Goal: Transaction & Acquisition: Book appointment/travel/reservation

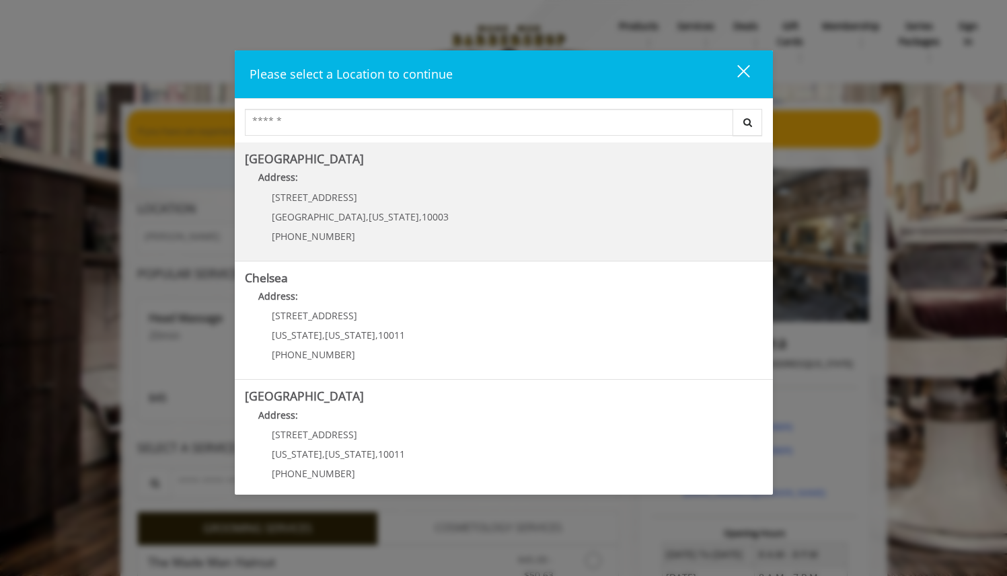
click at [569, 190] on Village "Address:" at bounding box center [504, 181] width 518 height 22
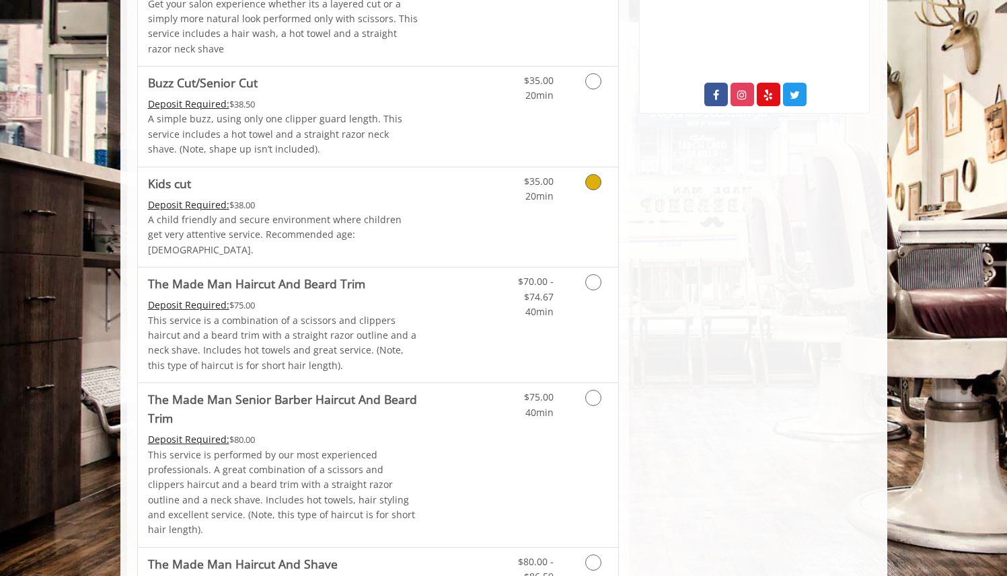
scroll to position [766, 0]
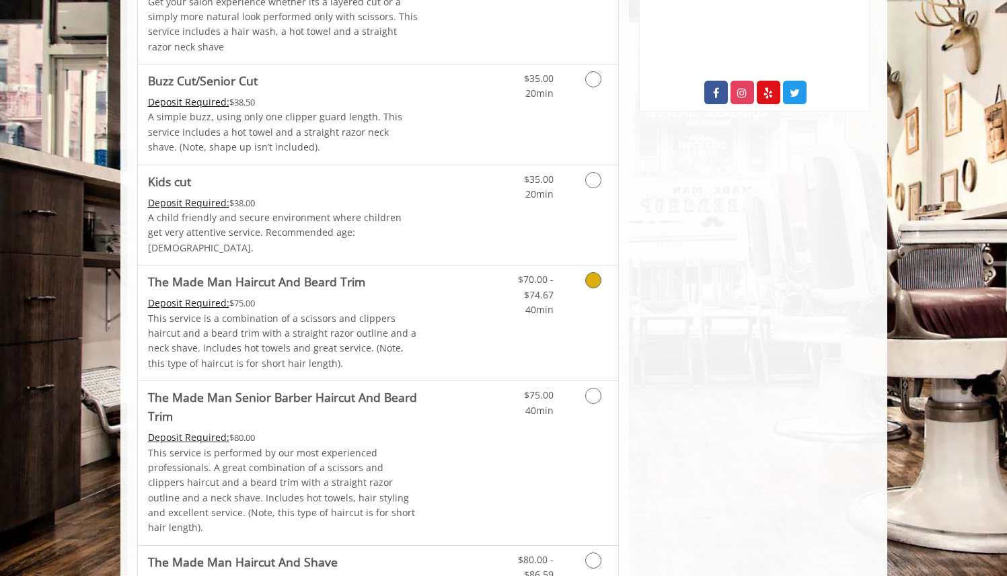
click at [521, 310] on div "$70.00 - $74.67 40min" at bounding box center [558, 323] width 120 height 115
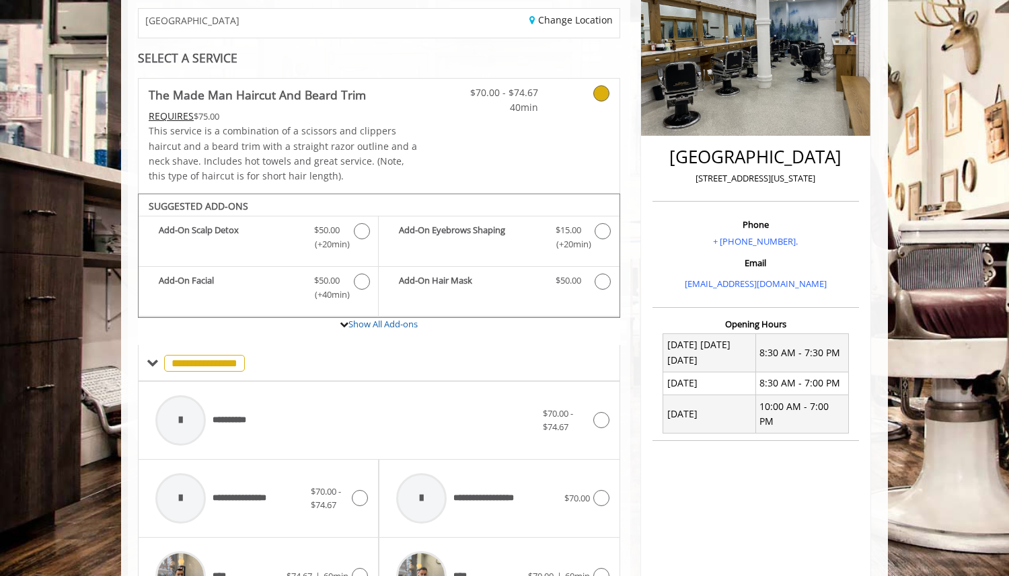
scroll to position [197, 0]
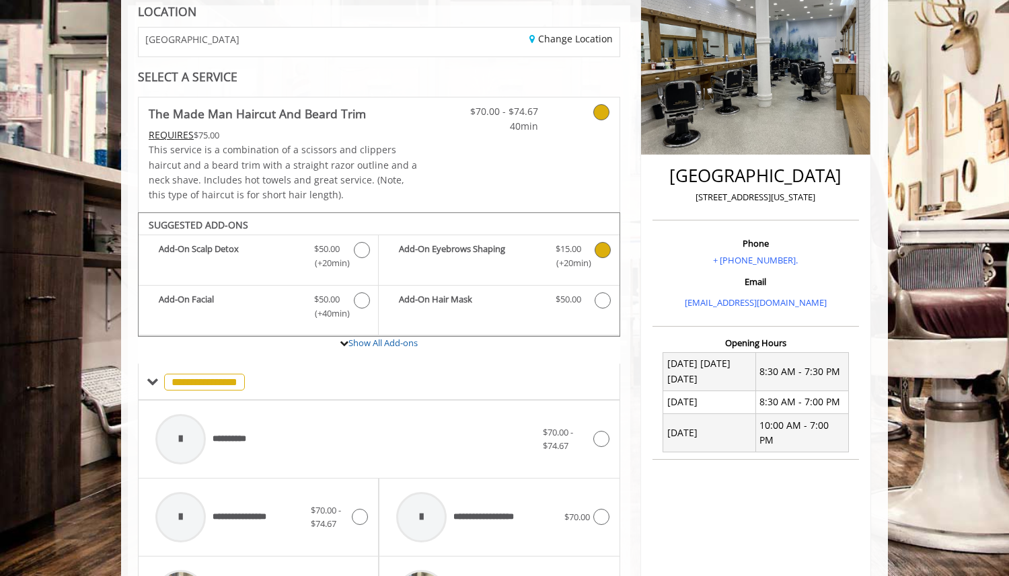
click at [601, 252] on icon "The Made Man Haircut And Beard Trim Add-onS" at bounding box center [603, 250] width 16 height 16
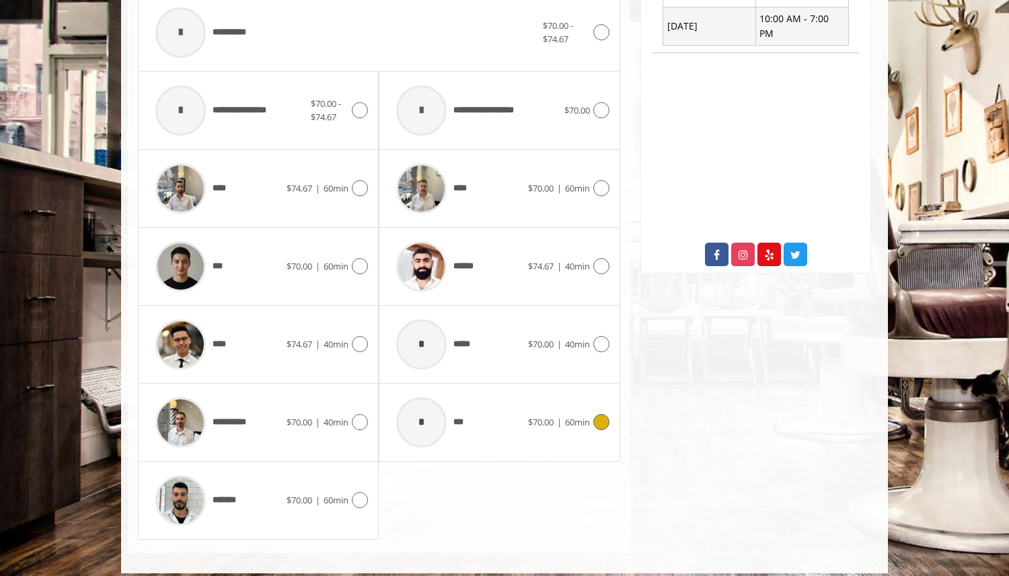
scroll to position [603, 0]
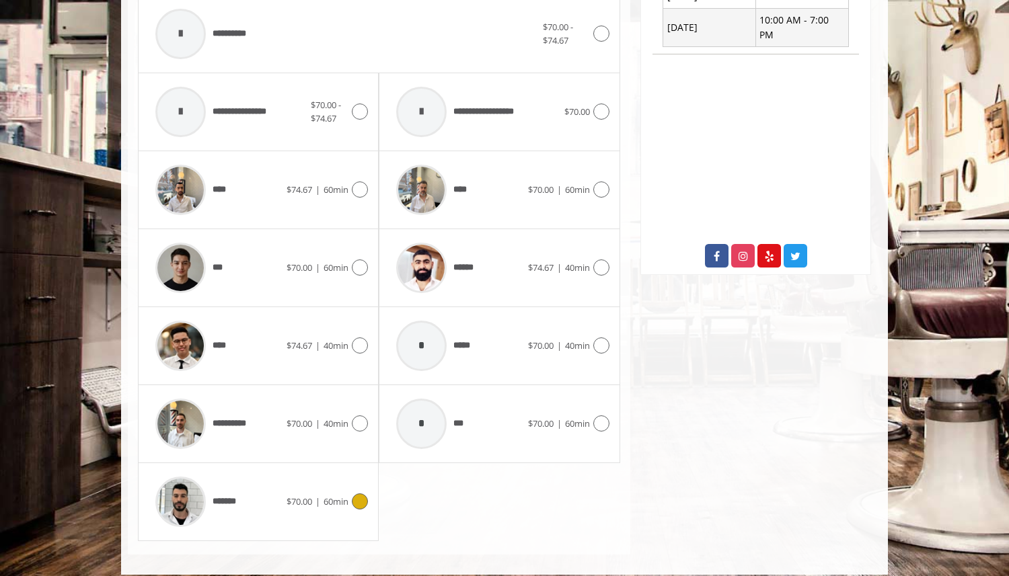
click at [364, 500] on icon at bounding box center [360, 502] width 16 height 16
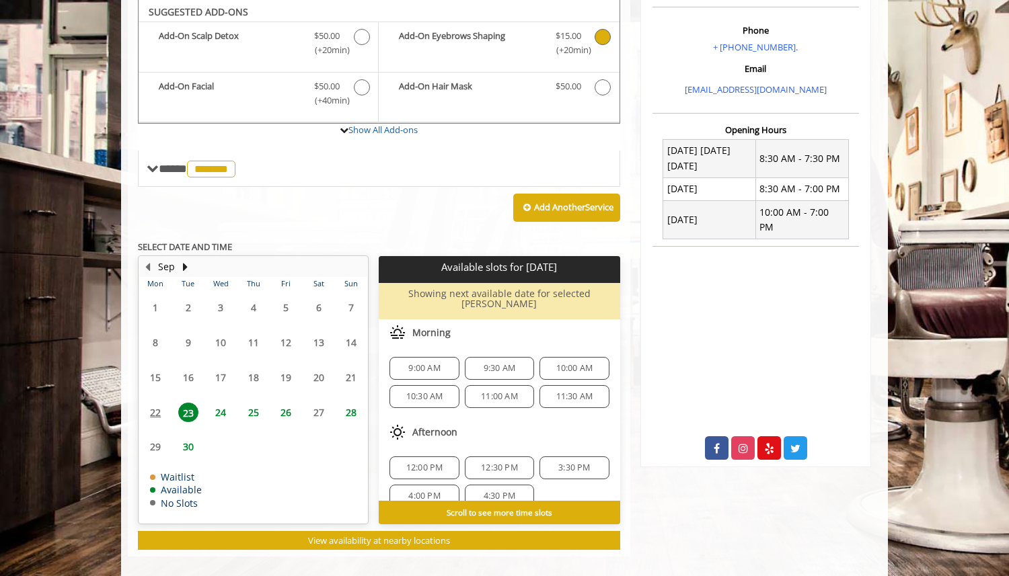
scroll to position [4, 0]
click at [157, 406] on table "Mon Tue Wed Thu Fri Sat Sun 1 2 3 4 5 6 7 8 9 10 11 12 13 14 15 16 17 18 19 20 …" at bounding box center [253, 400] width 228 height 246
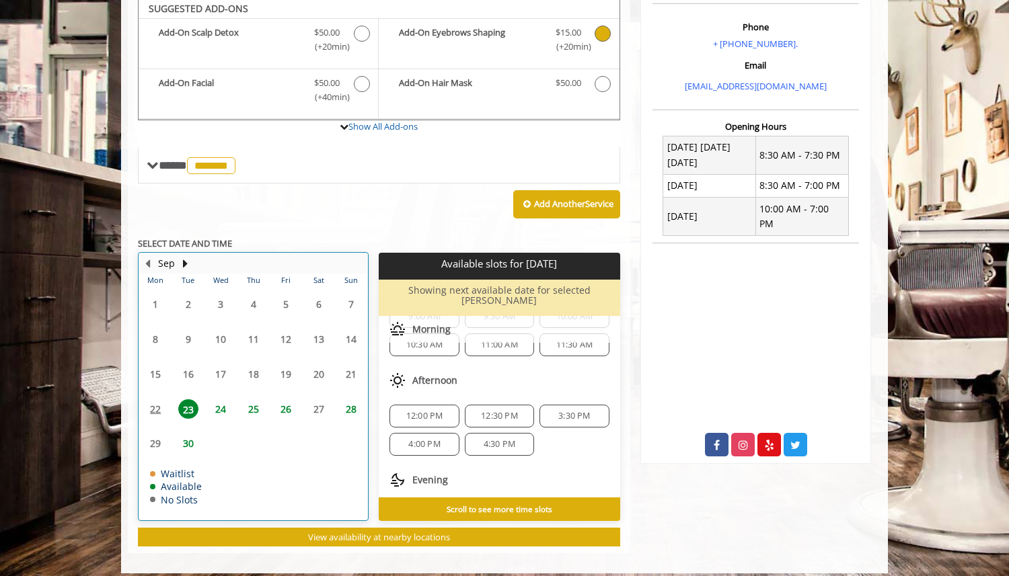
scroll to position [0, 0]
